Goal: Information Seeking & Learning: Learn about a topic

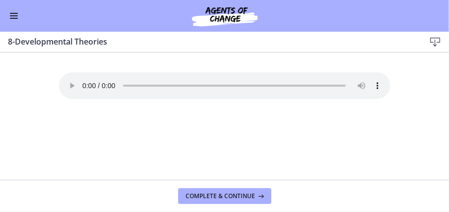
scroll to position [634, 0]
click at [226, 198] on span "Complete & continue" at bounding box center [220, 197] width 69 height 8
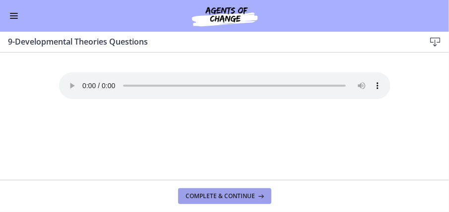
click at [228, 195] on span "Complete & continue" at bounding box center [220, 197] width 69 height 8
click at [221, 191] on button "Complete & continue" at bounding box center [224, 197] width 93 height 16
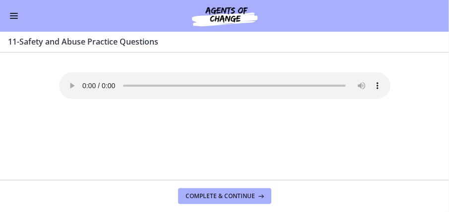
click at [14, 18] on span "Enable menu" at bounding box center [14, 18] width 8 height 1
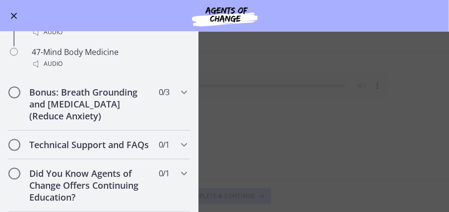
scroll to position [2077, 0]
click at [115, 98] on h2 "Bonus: Breath Grounding and [MEDICAL_DATA] (Reduce Anxiety)" at bounding box center [89, 105] width 121 height 36
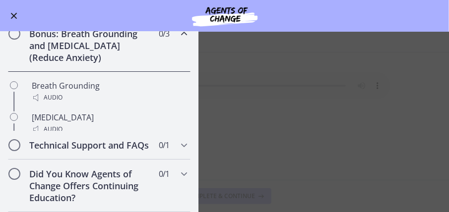
scroll to position [563, 0]
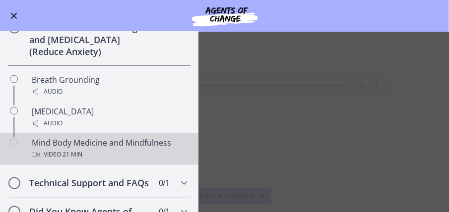
click at [67, 155] on div "Mind Body Medicine and Mindfulness Video · 21 min" at bounding box center [109, 149] width 155 height 24
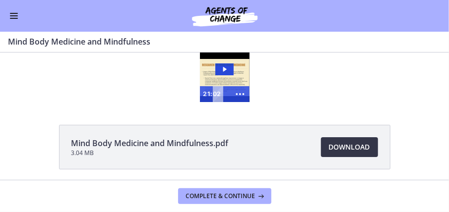
click at [340, 154] on link "Download Opens in a new window" at bounding box center [349, 147] width 57 height 20
